Goal: Task Accomplishment & Management: Use online tool/utility

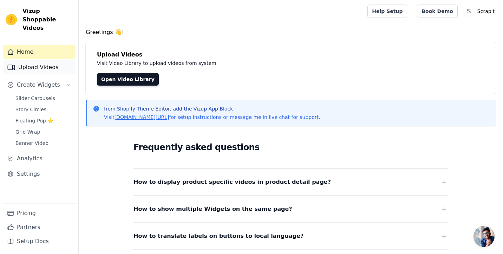
click at [16, 63] on link "Upload Videos" at bounding box center [39, 67] width 73 height 14
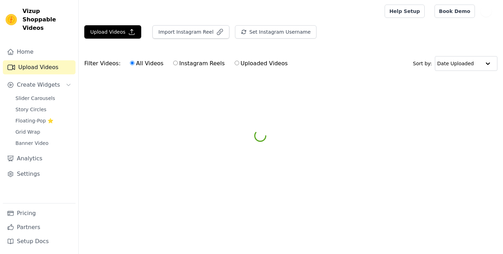
click at [29, 140] on span "Banner Video" at bounding box center [31, 143] width 33 height 7
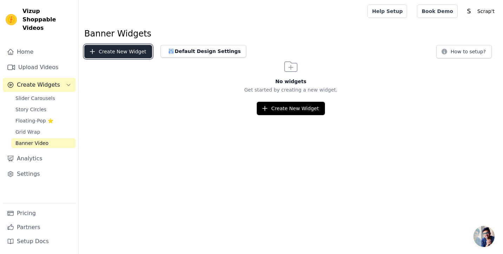
click at [119, 53] on button "Create New Widget" at bounding box center [118, 51] width 68 height 13
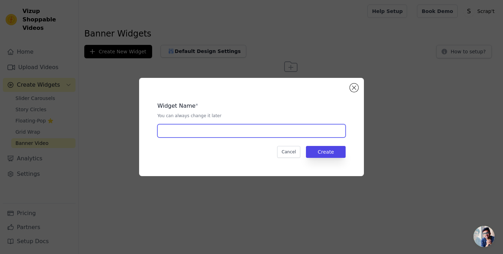
click at [202, 134] on input "text" at bounding box center [251, 130] width 188 height 13
type input "Scrap't"
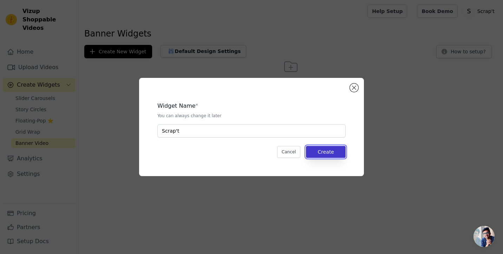
click at [322, 151] on button "Create" at bounding box center [326, 152] width 40 height 12
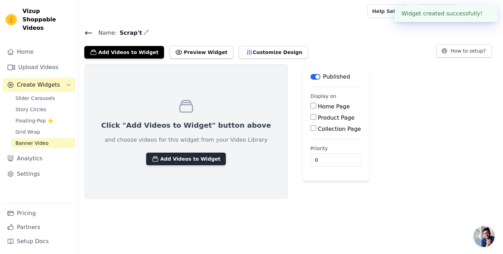
click at [179, 155] on button "Add Videos to Widget" at bounding box center [186, 159] width 80 height 13
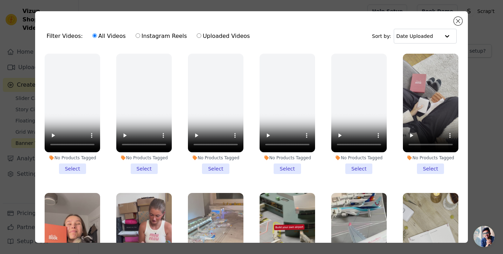
click at [462, 21] on div "Filter Videos: All Videos Instagram Reels Uploaded Videos Sort by: Date Uploade…" at bounding box center [251, 127] width 432 height 232
click at [458, 22] on button "Close modal" at bounding box center [457, 21] width 8 height 8
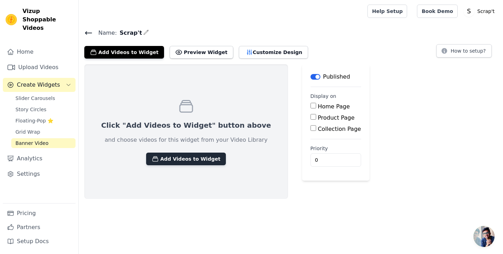
click at [161, 159] on button "Add Videos to Widget" at bounding box center [186, 159] width 80 height 13
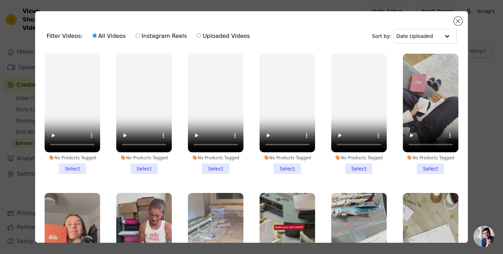
click at [148, 44] on div "Filter Videos: All Videos Instagram Reels Uploaded Videos Sort by: Date Uploaded" at bounding box center [251, 35] width 421 height 27
click at [147, 39] on label "Instagram Reels" at bounding box center [161, 36] width 52 height 9
click at [140, 38] on input "Instagram Reels" at bounding box center [137, 35] width 5 height 5
radio input "true"
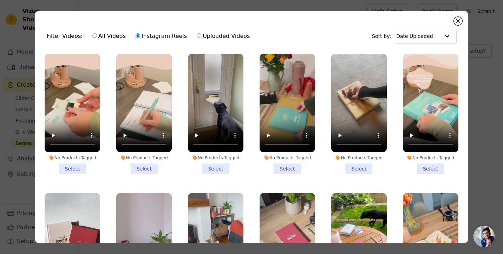
click at [197, 35] on label "Uploaded Videos" at bounding box center [223, 36] width 54 height 9
click at [197, 35] on input "Uploaded Videos" at bounding box center [199, 35] width 5 height 5
radio input "true"
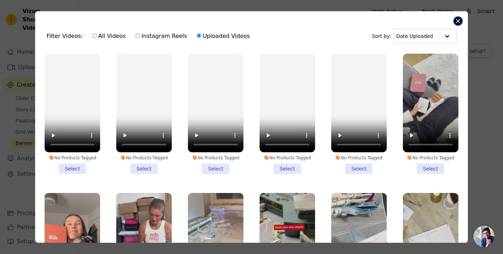
click at [456, 22] on button "Close modal" at bounding box center [457, 21] width 8 height 8
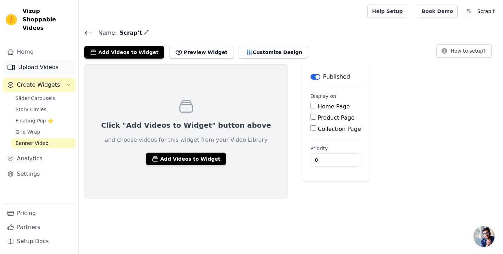
click at [36, 61] on link "Upload Videos" at bounding box center [39, 67] width 73 height 14
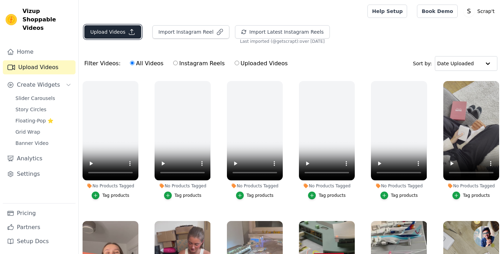
click at [106, 32] on button "Upload Videos" at bounding box center [112, 31] width 57 height 13
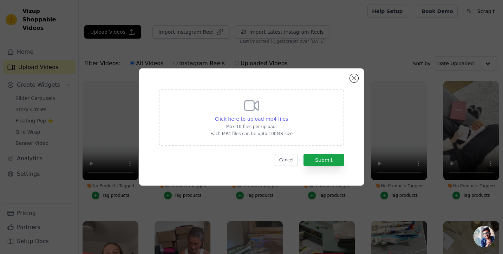
click at [261, 119] on span "Click here to upload mp4 files" at bounding box center [251, 119] width 73 height 6
click at [287, 115] on input "Click here to upload mp4 files Max 10 files per upload. Each MP4 files can be u…" at bounding box center [287, 115] width 0 height 0
type input "C:\fakepath\Scrapbook2.mp4"
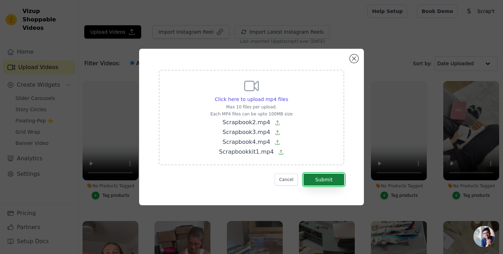
click at [331, 181] on button "Submit" at bounding box center [323, 180] width 41 height 12
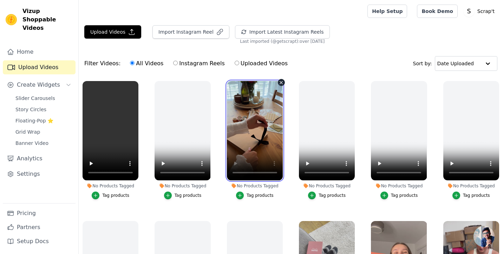
click at [259, 131] on video at bounding box center [255, 130] width 56 height 99
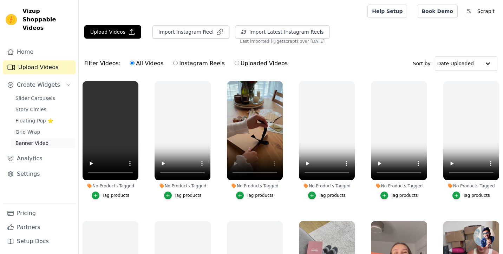
click at [29, 140] on span "Banner Video" at bounding box center [31, 143] width 33 height 7
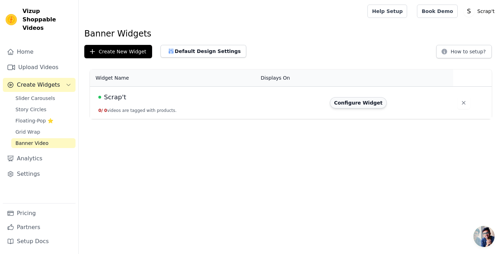
click at [353, 102] on button "Configure Widget" at bounding box center [358, 102] width 57 height 11
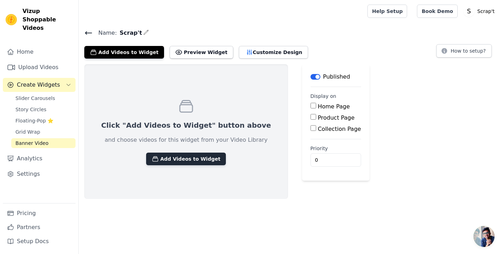
click at [152, 164] on button "Add Videos to Widget" at bounding box center [186, 159] width 80 height 13
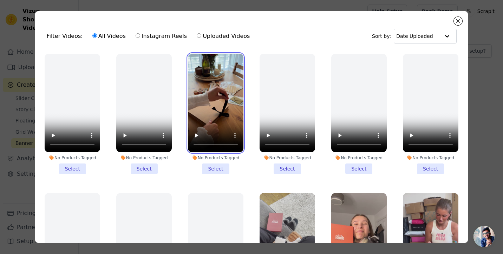
click at [217, 113] on video at bounding box center [215, 103] width 55 height 99
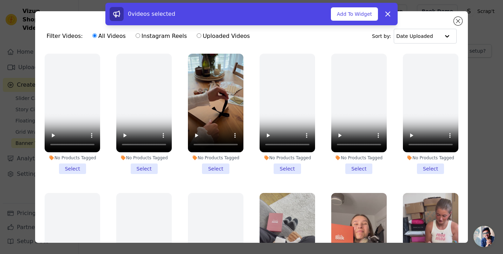
click at [216, 167] on li "No Products Tagged Select" at bounding box center [215, 114] width 55 height 120
click at [0, 0] on input "No Products Tagged Select" at bounding box center [0, 0] width 0 height 0
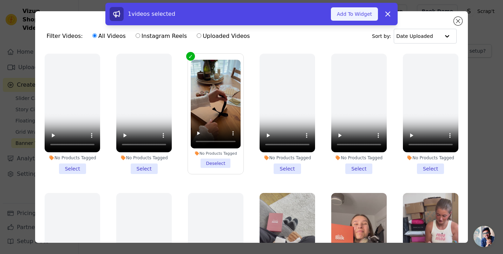
click at [357, 13] on button "Add To Widget" at bounding box center [354, 13] width 47 height 13
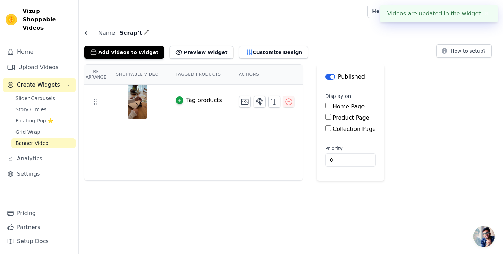
click at [325, 103] on input "Home Page" at bounding box center [328, 106] width 6 height 6
checkbox input "true"
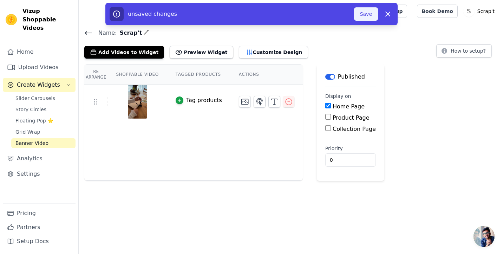
click at [366, 14] on button "Save" at bounding box center [366, 13] width 24 height 13
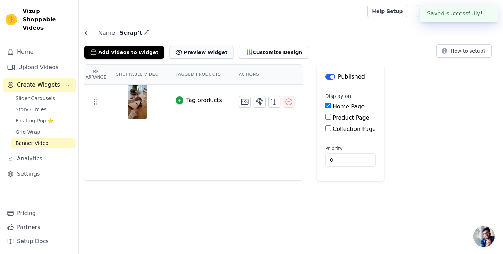
click at [181, 53] on button "Preview Widget" at bounding box center [201, 52] width 63 height 13
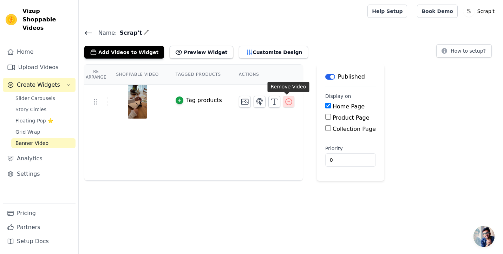
click at [287, 101] on icon "button" at bounding box center [288, 102] width 6 height 6
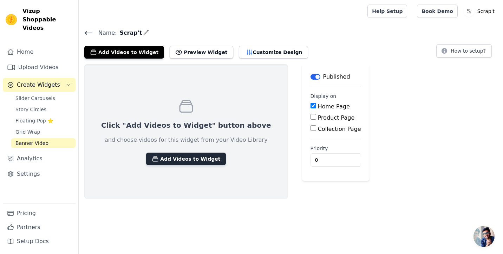
click at [153, 160] on button "Add Videos to Widget" at bounding box center [186, 159] width 80 height 13
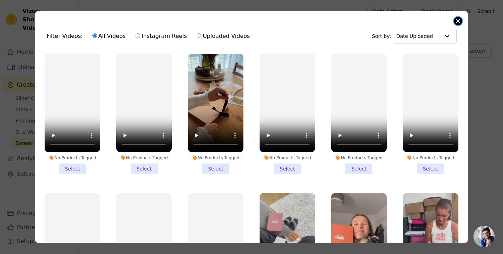
click at [457, 23] on button "Close modal" at bounding box center [457, 21] width 8 height 8
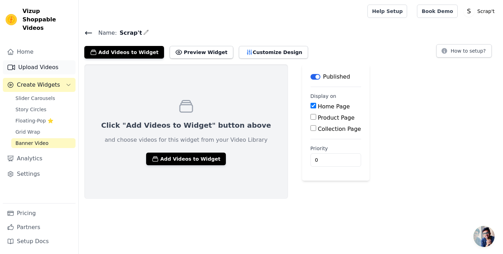
click at [35, 60] on link "Upload Videos" at bounding box center [39, 67] width 73 height 14
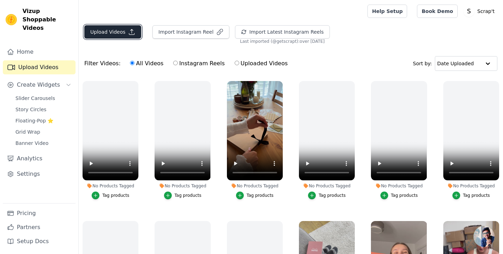
click at [109, 26] on button "Upload Videos" at bounding box center [112, 31] width 57 height 13
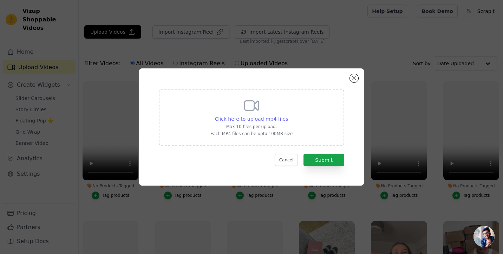
click at [243, 120] on span "Click here to upload mp4 files" at bounding box center [251, 119] width 73 height 6
click at [287, 115] on input "Click here to upload mp4 files Max 10 files per upload. Each MP4 files can be u…" at bounding box center [287, 115] width 0 height 0
click at [348, 76] on div "Click here to upload mp4 files Max 10 files per upload. Each MP4 files can be u…" at bounding box center [251, 126] width 225 height 117
click at [351, 79] on button "Close modal" at bounding box center [354, 78] width 8 height 8
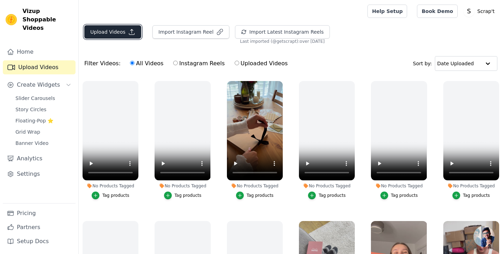
click at [111, 32] on button "Upload Videos" at bounding box center [112, 31] width 57 height 13
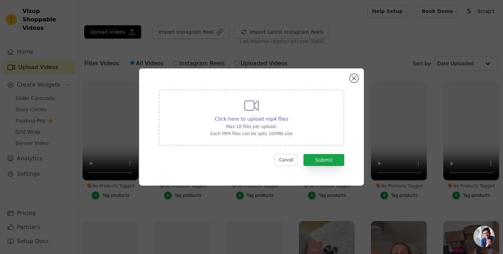
click at [256, 116] on span "Click here to upload mp4 files" at bounding box center [251, 119] width 73 height 6
click at [287, 115] on input "Click here to upload mp4 files Max 10 files per upload. Each MP4 files can be u…" at bounding box center [287, 115] width 0 height 0
type input "C:\fakepath\BannerVid1.mp4"
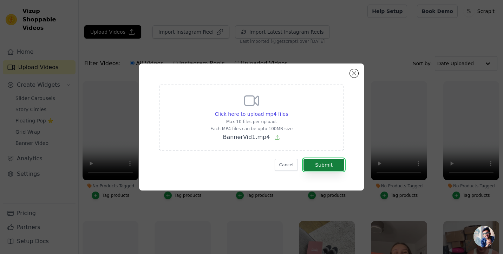
click at [324, 168] on button "Submit" at bounding box center [323, 165] width 41 height 12
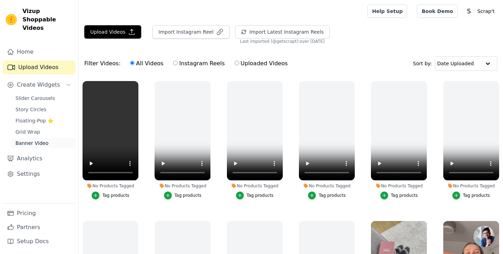
click at [35, 140] on span "Banner Video" at bounding box center [31, 143] width 33 height 7
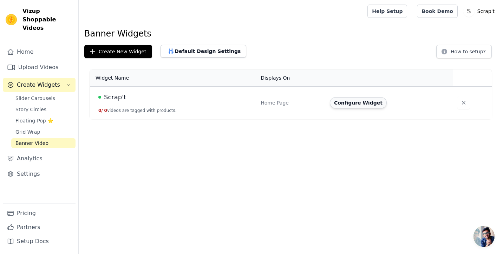
click at [343, 99] on button "Configure Widget" at bounding box center [358, 102] width 57 height 11
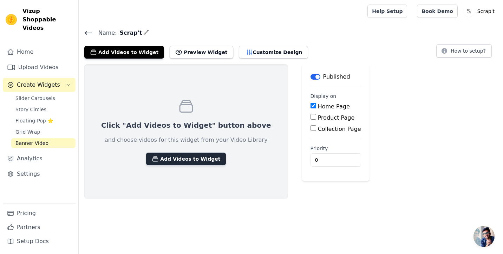
click at [161, 156] on button "Add Videos to Widget" at bounding box center [186, 159] width 80 height 13
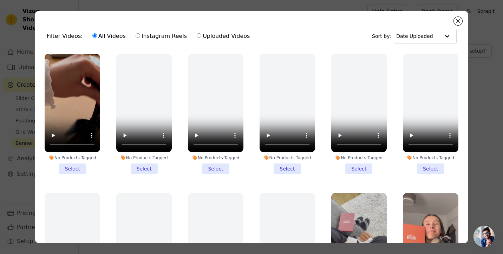
click at [68, 167] on li "No Products Tagged Select" at bounding box center [72, 114] width 55 height 120
click at [0, 0] on input "No Products Tagged Select" at bounding box center [0, 0] width 0 height 0
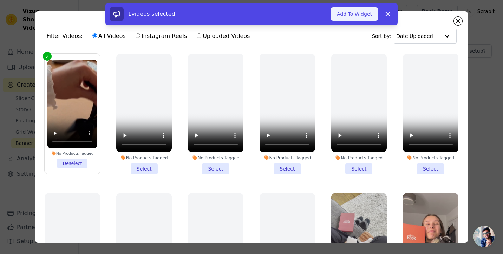
click at [347, 19] on button "Add To Widget" at bounding box center [354, 13] width 47 height 13
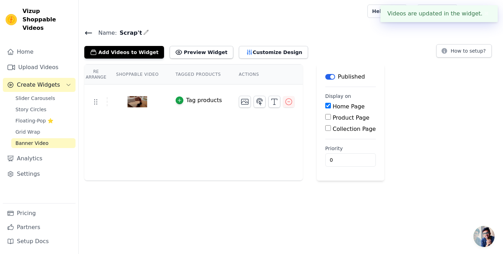
click at [192, 59] on div "Name: Scrap't Add Videos to Widget Preview Widget Customize Design How to setup…" at bounding box center [291, 104] width 424 height 153
click at [183, 49] on button "Preview Widget" at bounding box center [201, 52] width 63 height 13
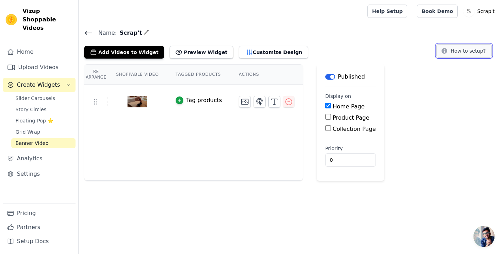
click at [461, 50] on button "How to setup?" at bounding box center [463, 50] width 55 height 13
